Goal: Check status: Check status

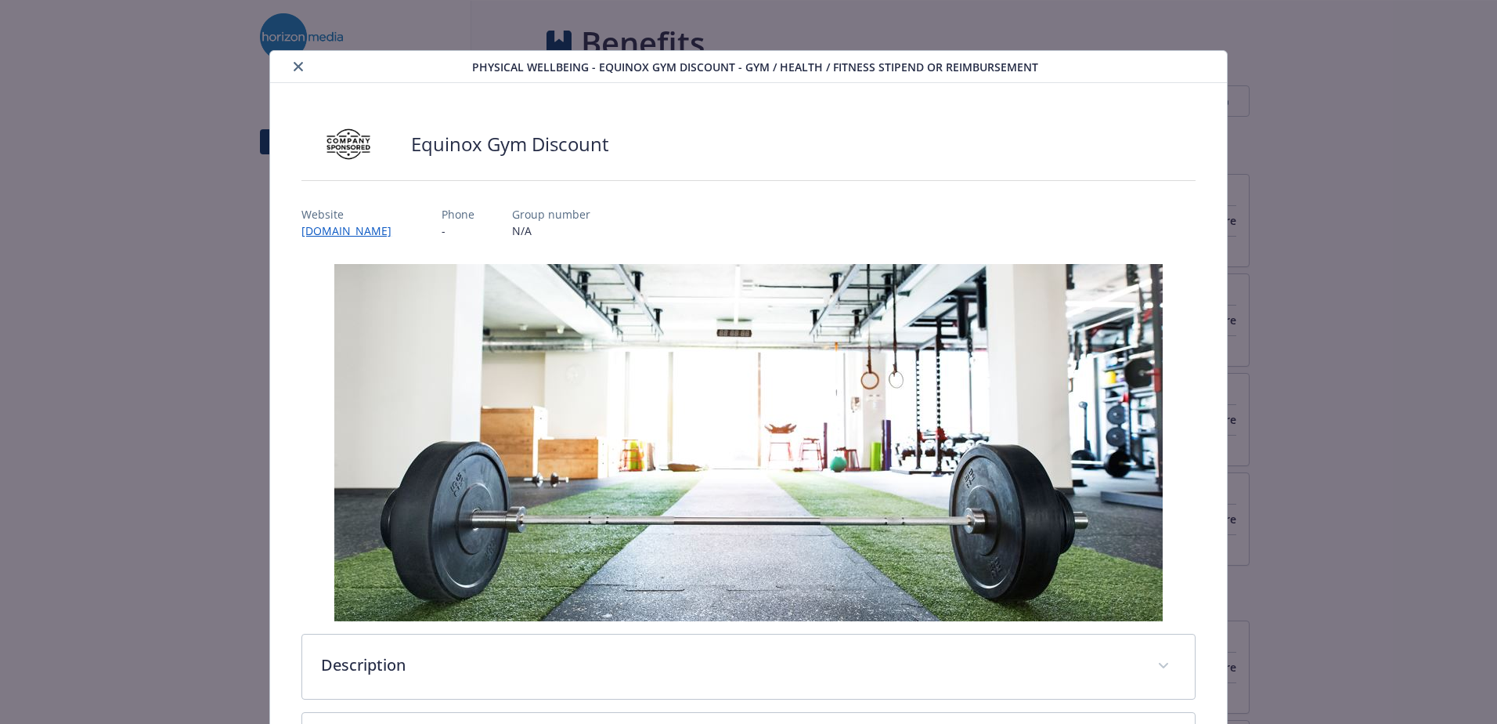
scroll to position [612, 0]
